Goal: Task Accomplishment & Management: Use online tool/utility

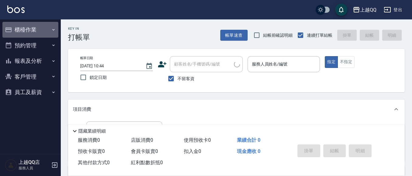
click at [34, 33] on button "櫃檯作業" at bounding box center [30, 30] width 56 height 16
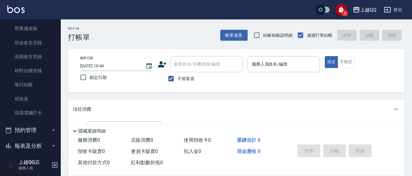
scroll to position [64, 0]
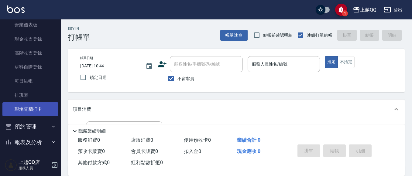
click at [42, 110] on link "現場電腦打卡" at bounding box center [30, 109] width 56 height 14
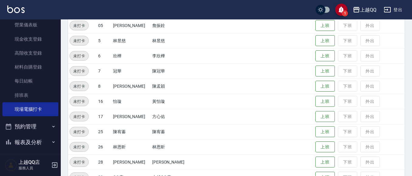
scroll to position [176, 0]
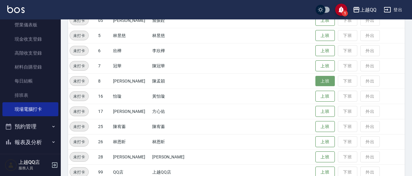
click at [322, 80] on button "上班" at bounding box center [324, 81] width 19 height 11
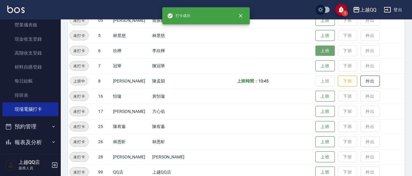
click at [315, 49] on button "上班" at bounding box center [324, 51] width 19 height 11
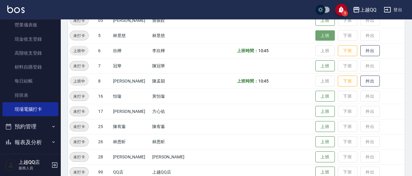
click at [316, 40] on button "上班" at bounding box center [324, 35] width 19 height 11
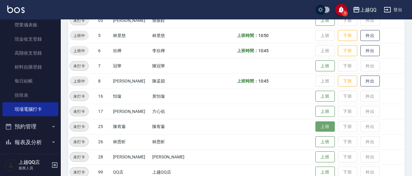
click at [317, 127] on button "上班" at bounding box center [324, 126] width 19 height 11
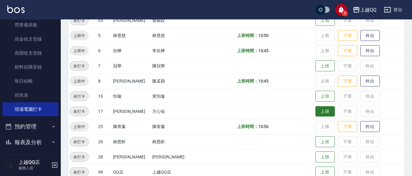
click at [315, 111] on button "上班" at bounding box center [324, 111] width 19 height 11
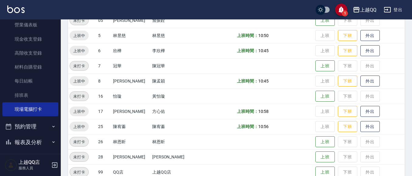
click at [321, 104] on td "上班 下班 外出" at bounding box center [359, 111] width 91 height 15
click at [316, 92] on button "上班" at bounding box center [324, 96] width 19 height 11
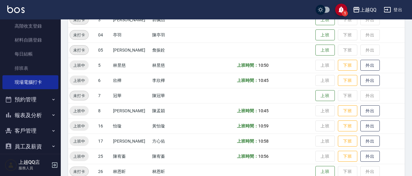
scroll to position [157, 0]
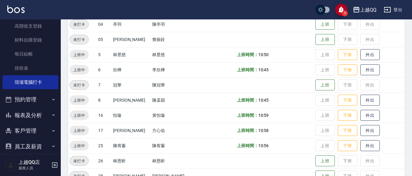
click at [44, 147] on button "員工及薪資" at bounding box center [30, 147] width 56 height 16
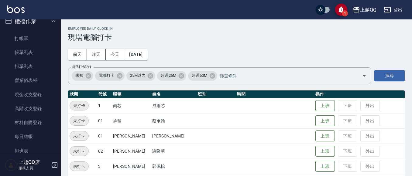
scroll to position [0, 0]
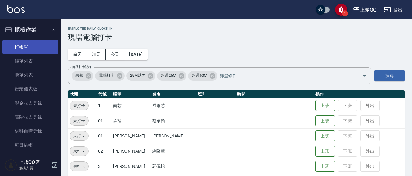
click at [22, 41] on link "打帳單" at bounding box center [30, 47] width 56 height 14
